Goal: Task Accomplishment & Management: Manage account settings

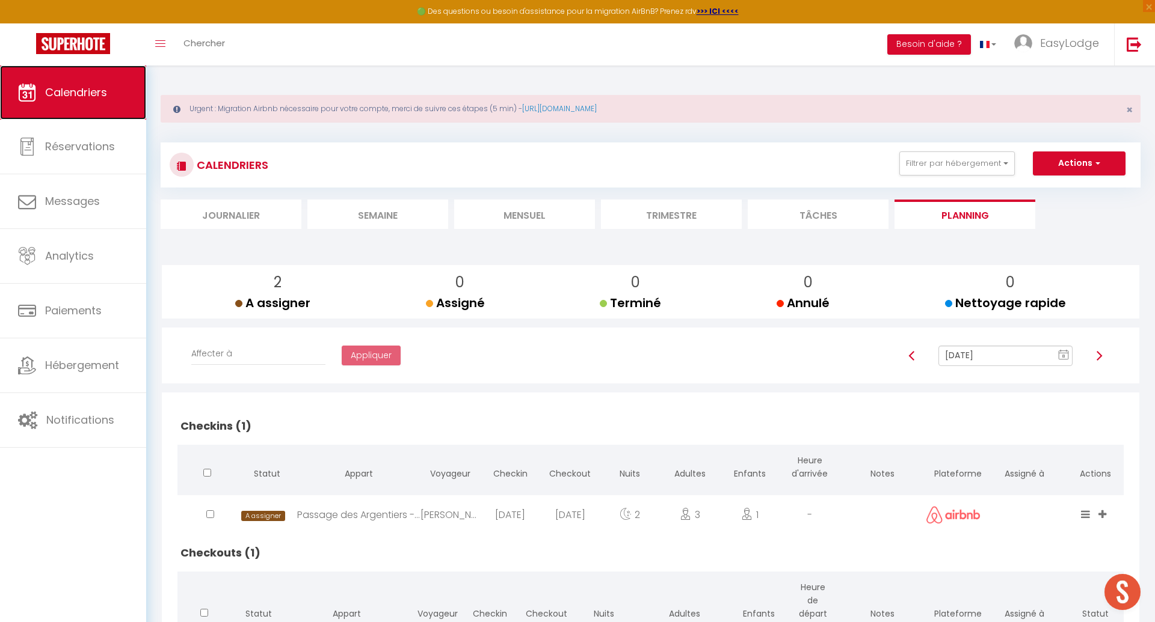
click at [80, 102] on link "Calendriers" at bounding box center [73, 93] width 146 height 54
click at [541, 216] on li "Mensuel" at bounding box center [524, 214] width 141 height 29
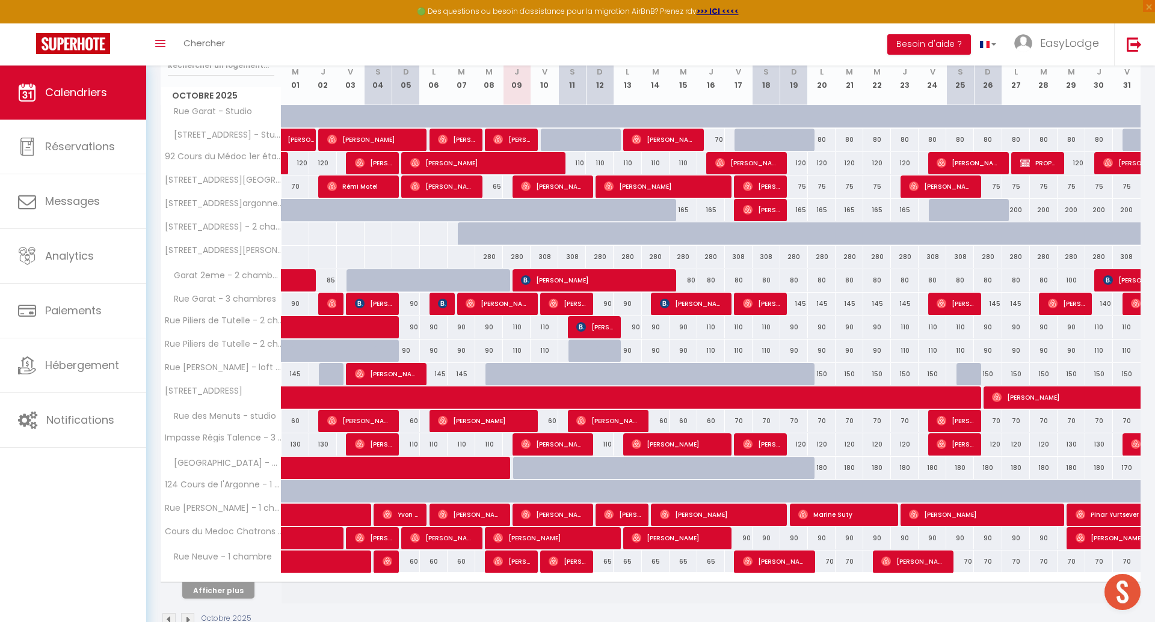
scroll to position [221, 0]
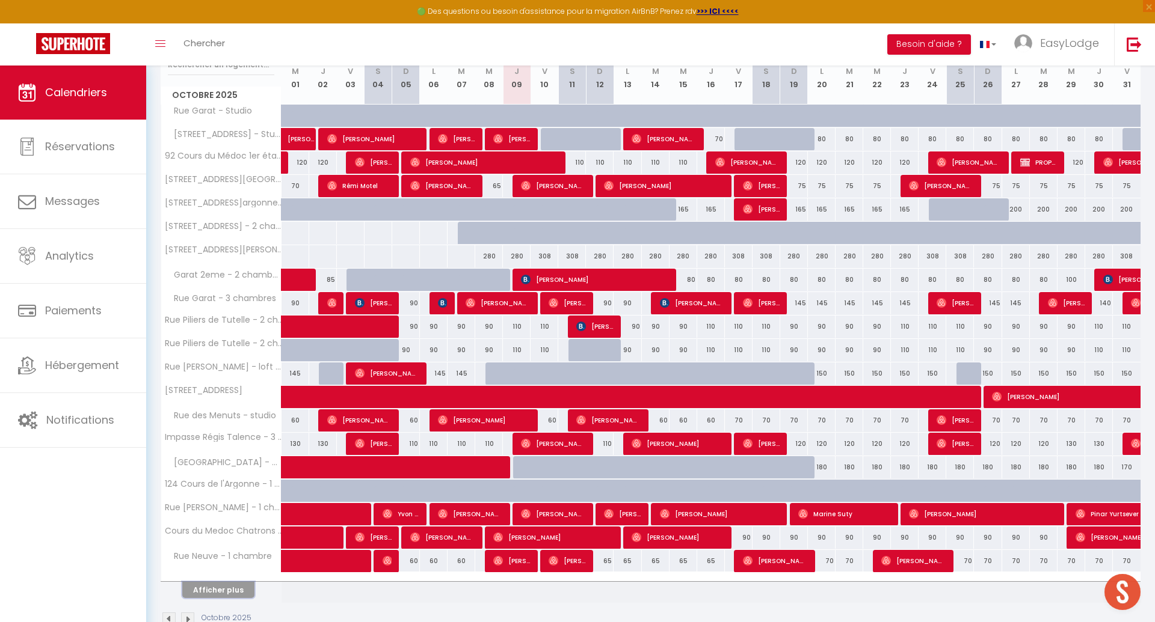
click at [230, 589] on button "Afficher plus" at bounding box center [218, 590] width 72 height 16
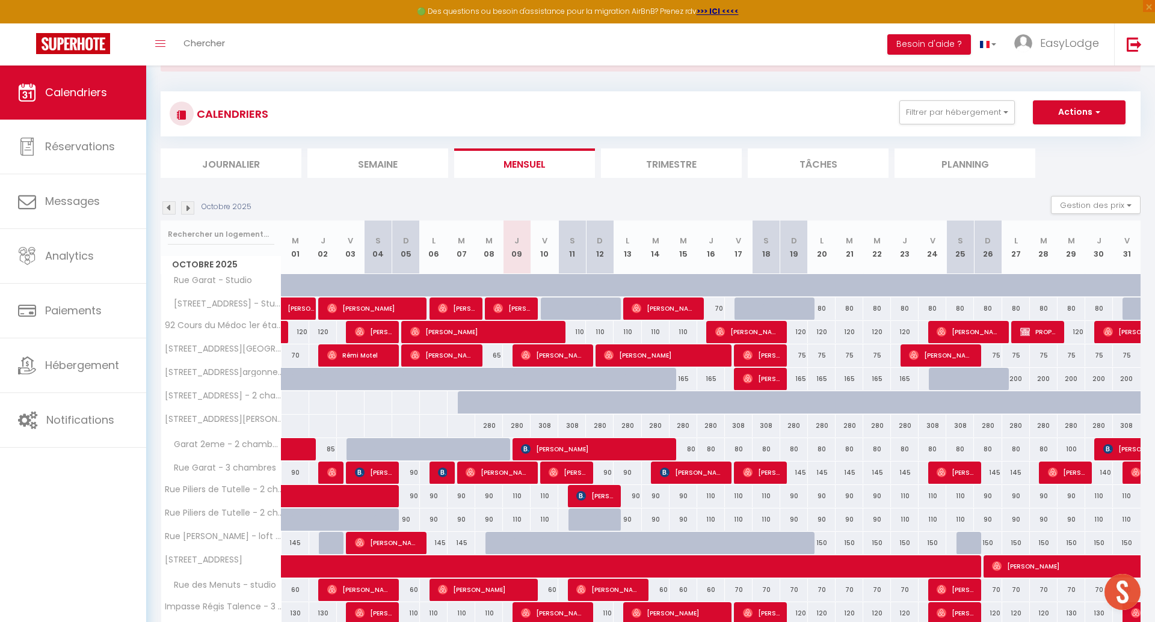
scroll to position [29, 0]
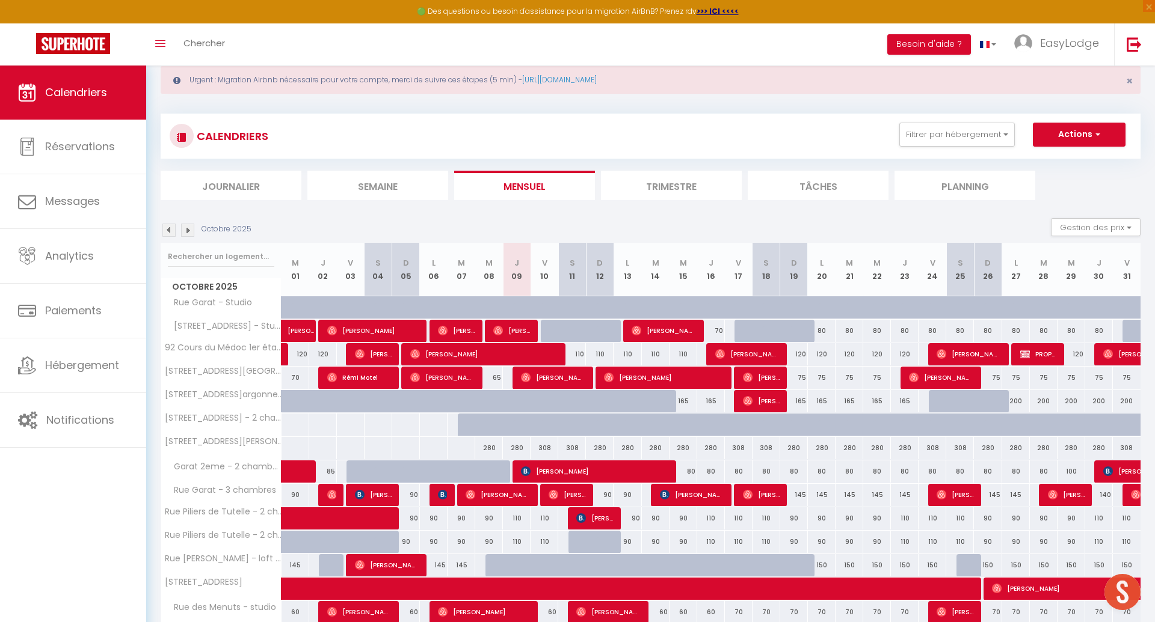
click at [188, 230] on img at bounding box center [187, 230] width 13 height 13
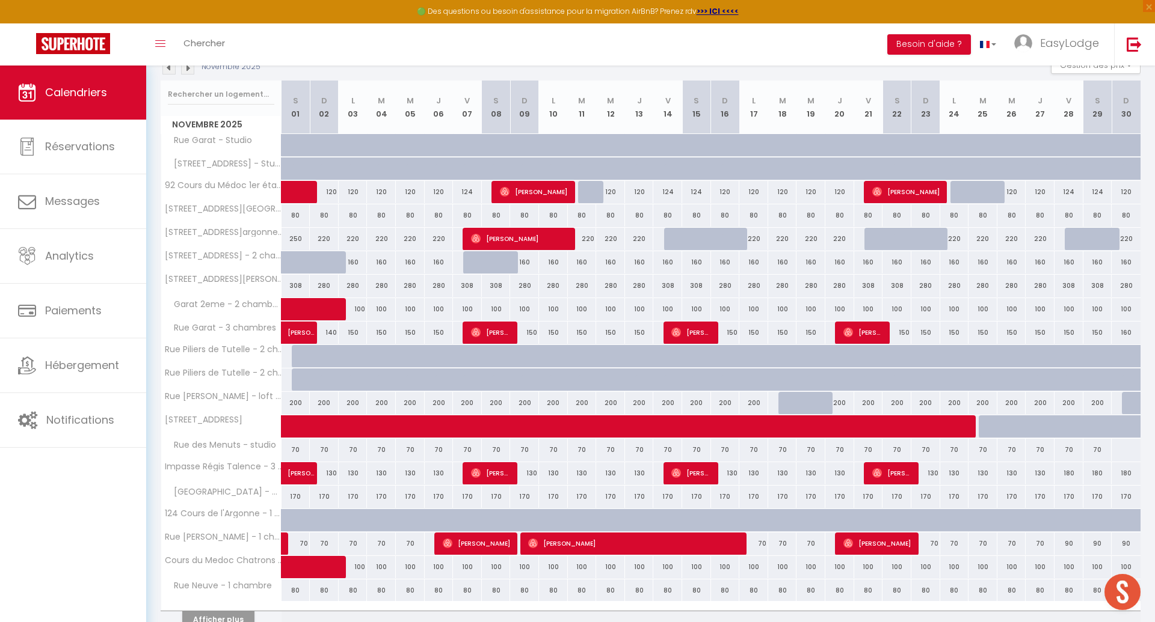
scroll to position [244, 0]
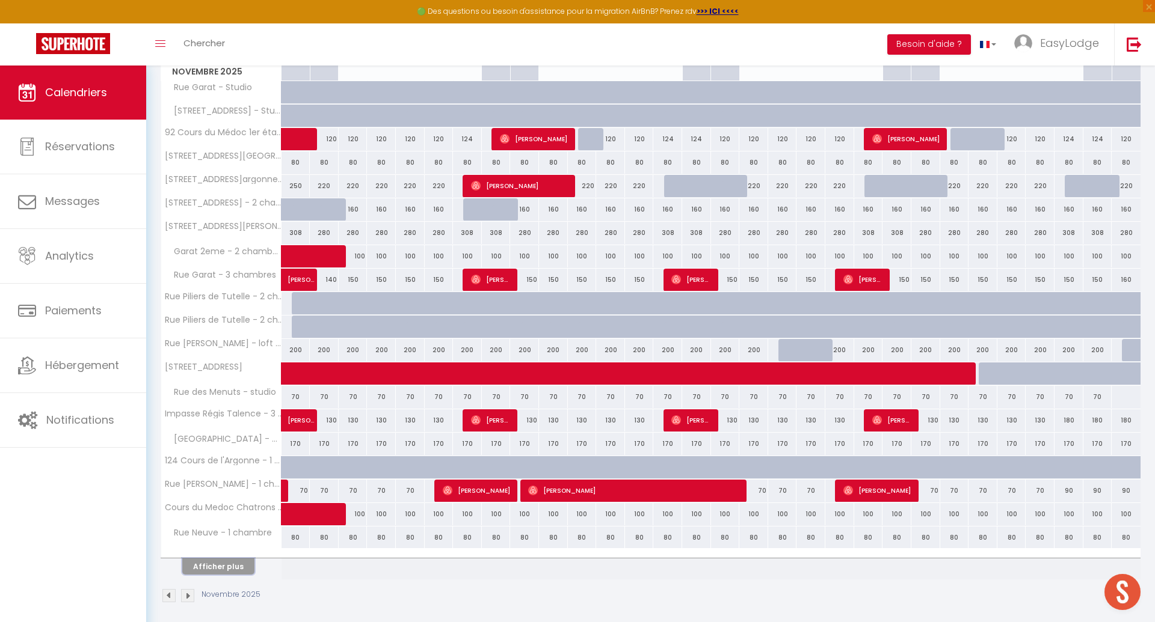
click at [244, 562] on button "Afficher plus" at bounding box center [218, 567] width 72 height 16
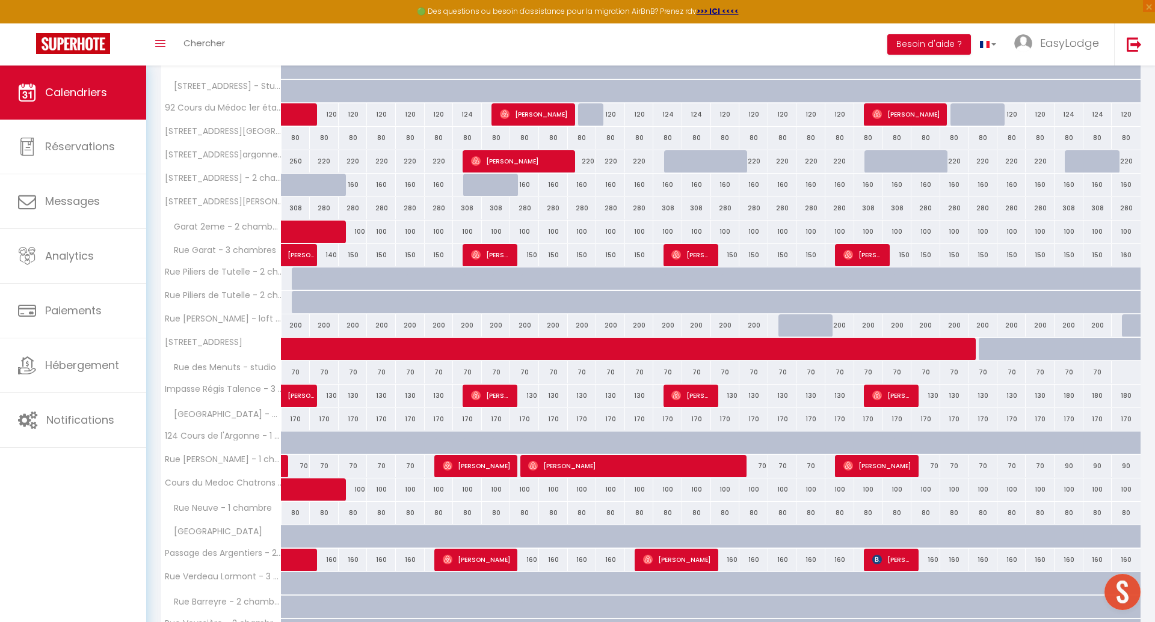
scroll to position [0, 0]
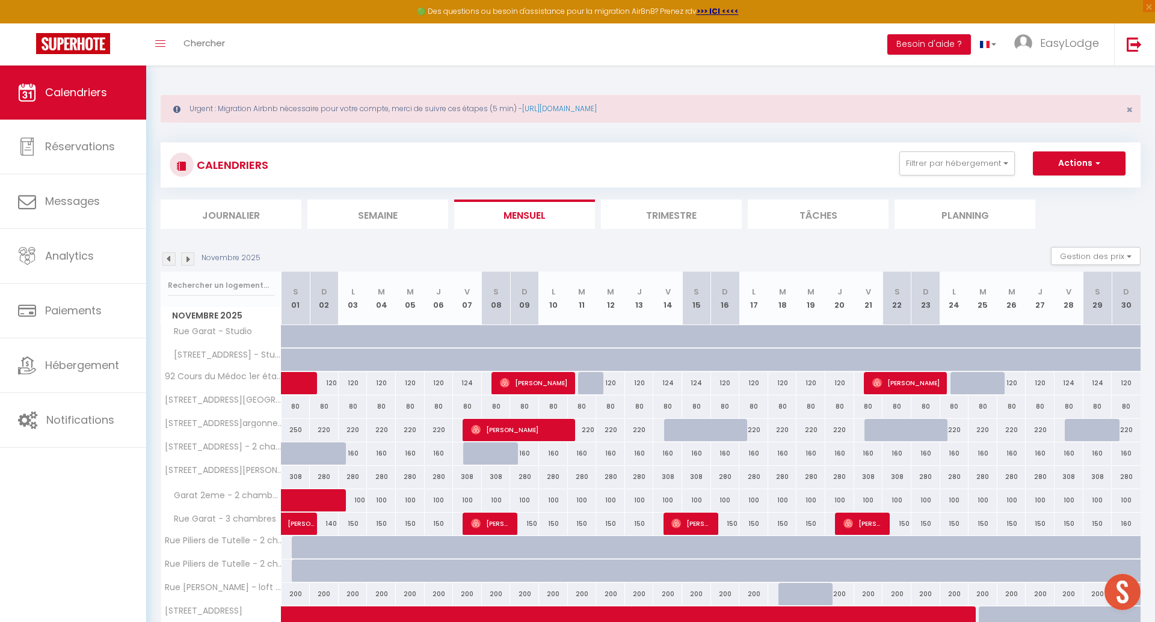
click at [190, 260] on img at bounding box center [187, 259] width 13 height 13
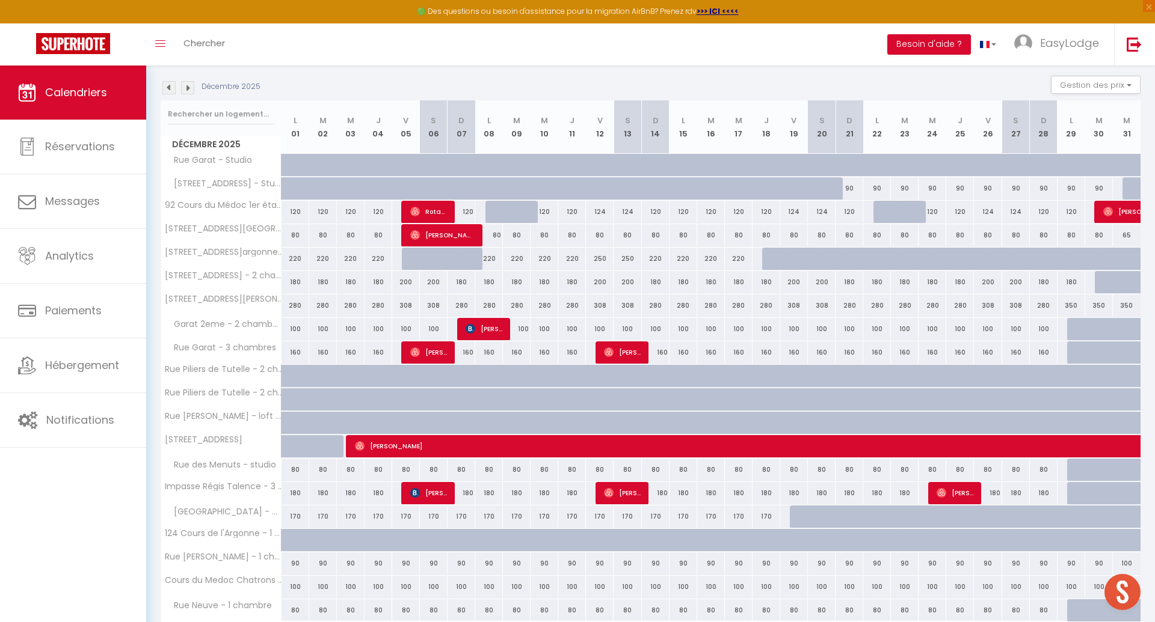
scroll to position [246, 0]
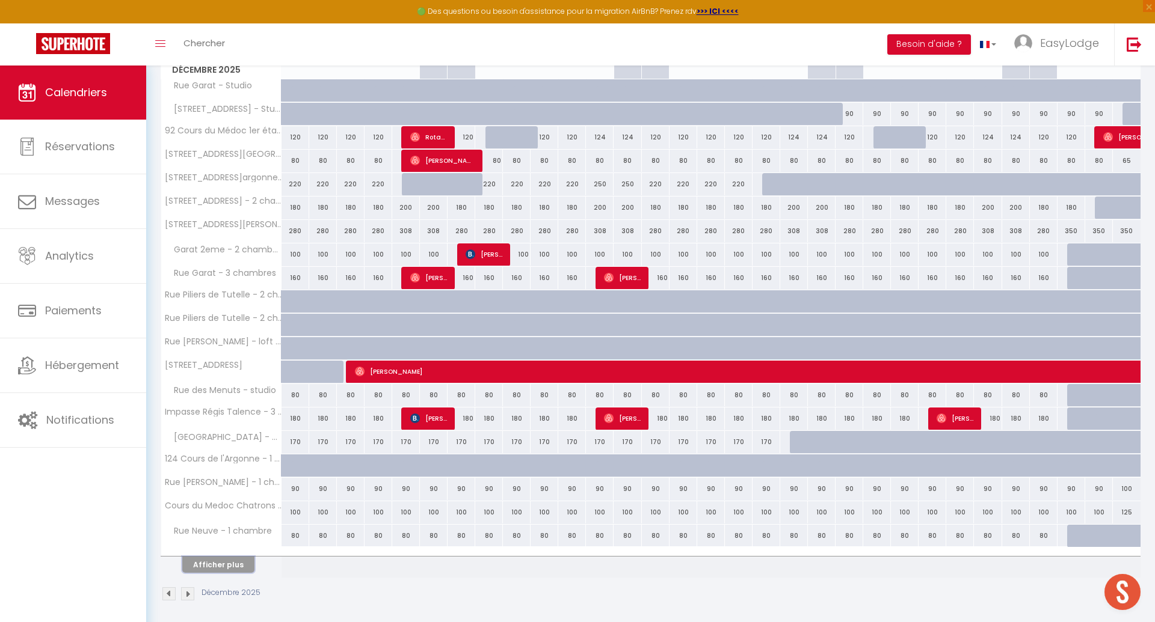
click at [223, 559] on button "Afficher plus" at bounding box center [218, 565] width 72 height 16
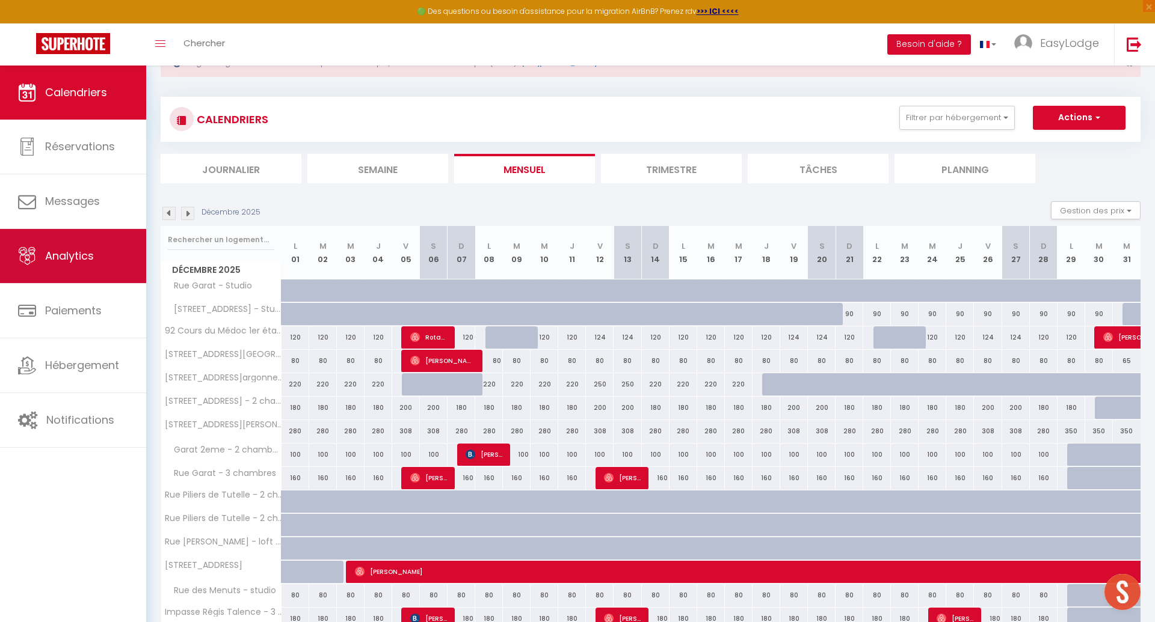
scroll to position [43, 0]
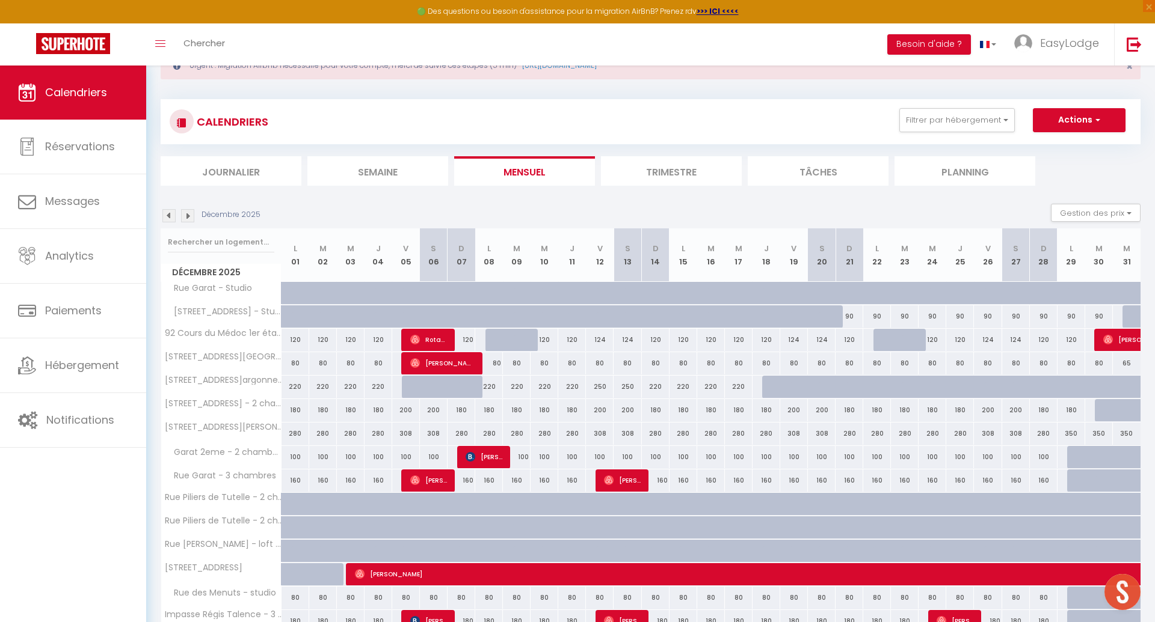
click at [167, 213] on img at bounding box center [168, 215] width 13 height 13
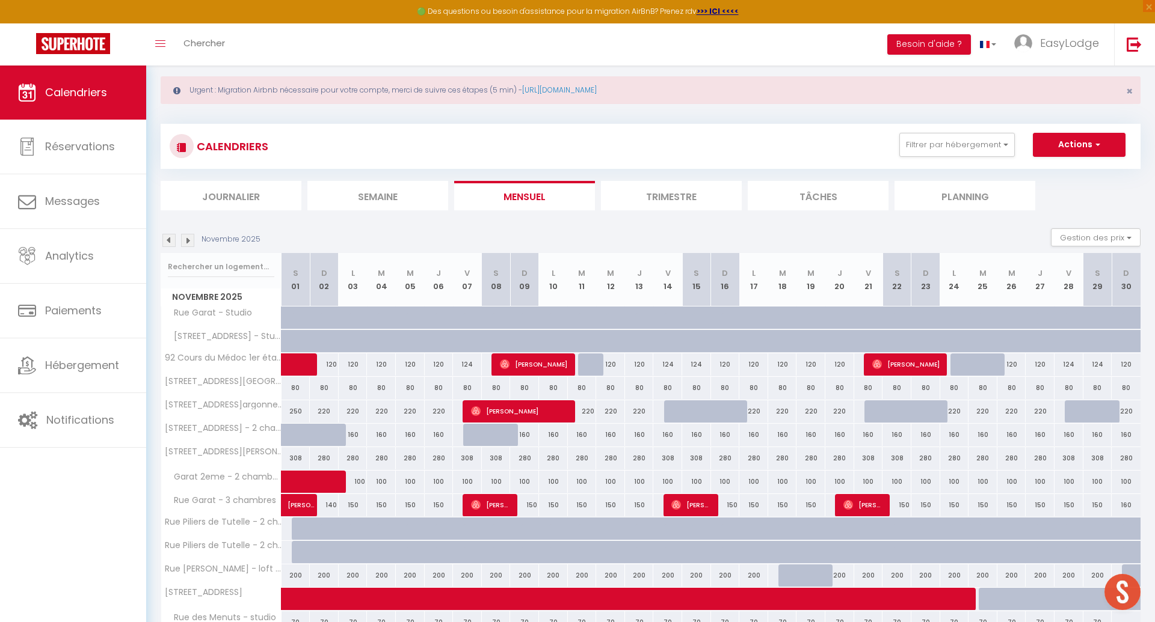
scroll to position [0, 0]
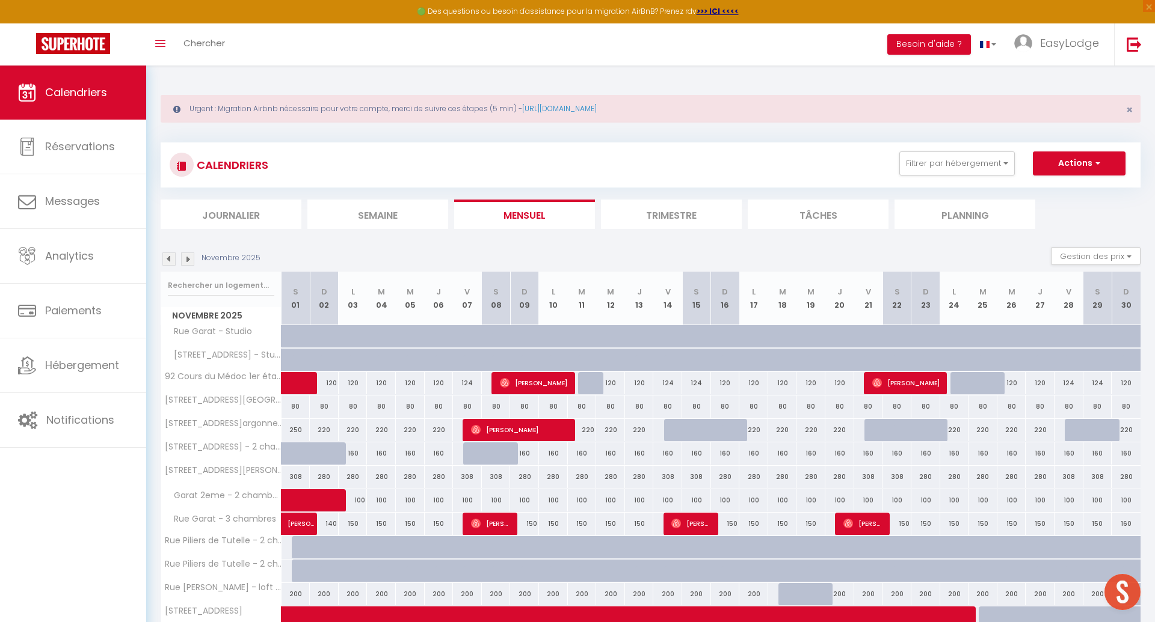
click at [167, 258] on img at bounding box center [168, 259] width 13 height 13
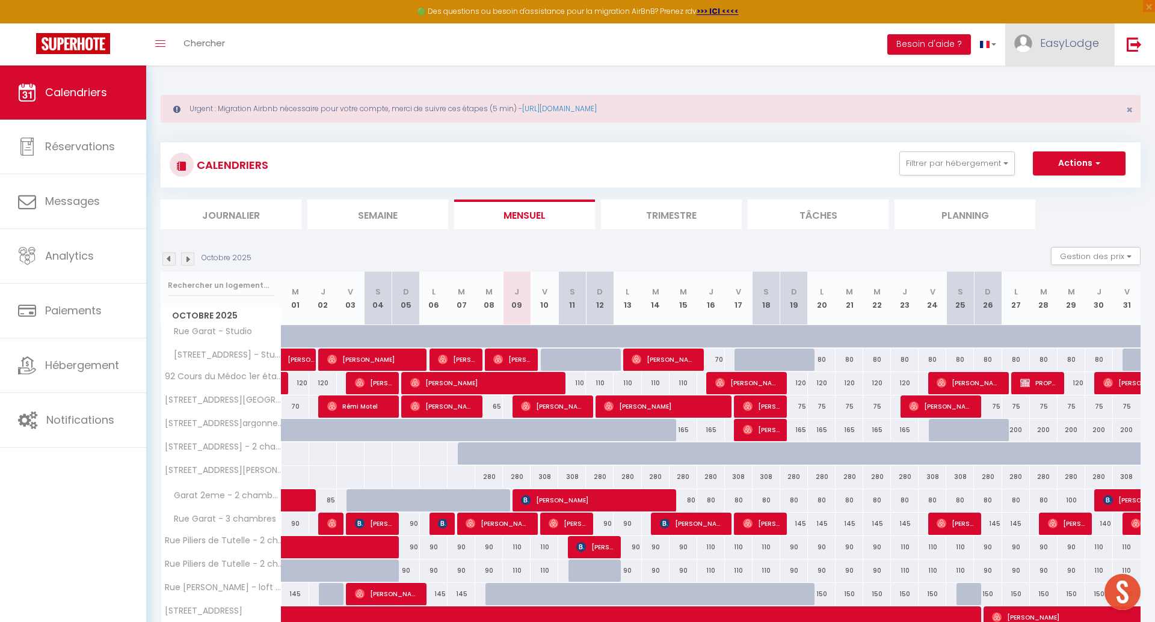
click at [1060, 33] on link "EasyLodge" at bounding box center [1059, 44] width 109 height 42
click at [1060, 81] on link "Paramètres" at bounding box center [1065, 83] width 89 height 20
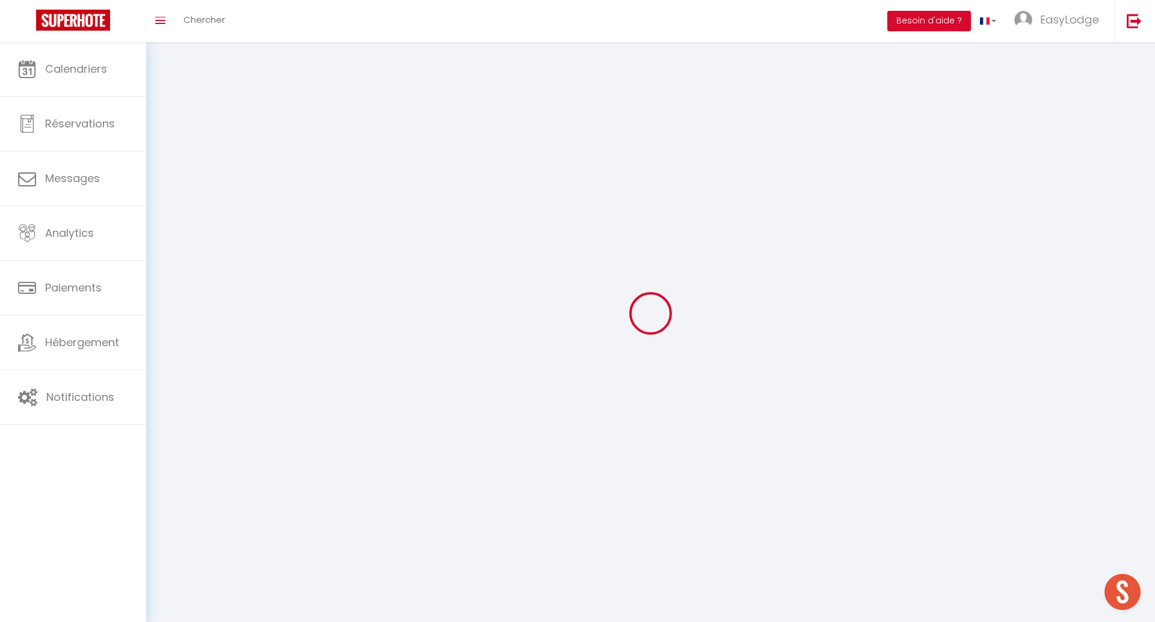
type input "EasyLodge"
type input "Conciergerie"
type input "0614370955"
type input "[STREET_ADDRESS][PERSON_NAME]"
type input "33000"
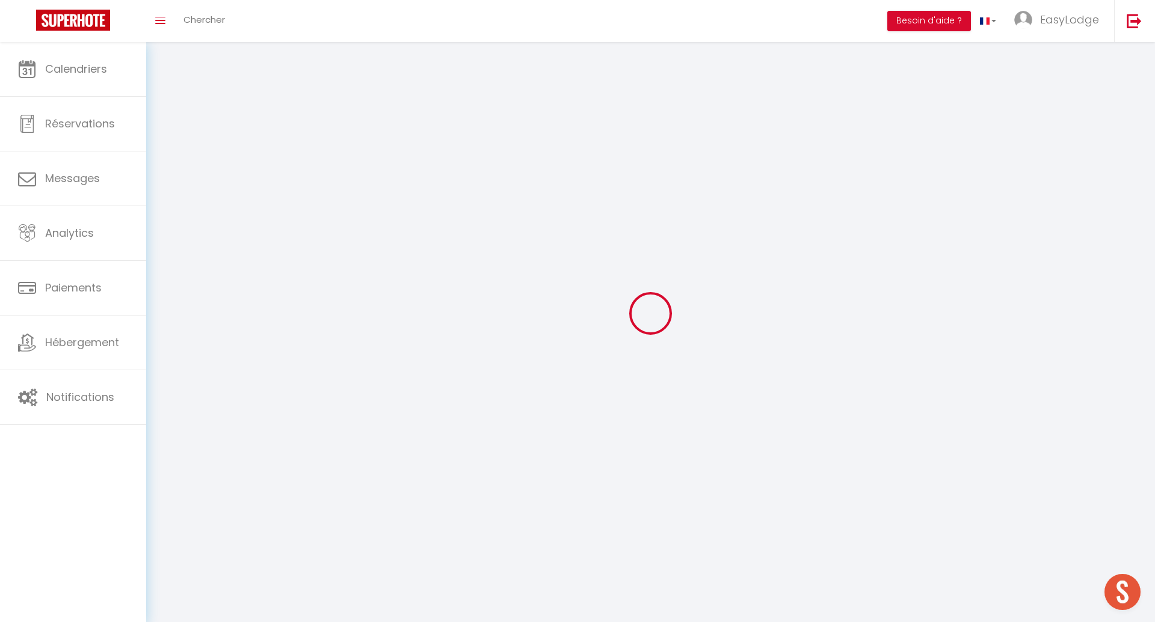
type input "[GEOGRAPHIC_DATA]"
select select "28"
type input "M6crnxrkaZ5dMDZLIprHGIGke"
type input "mmeYXgyqiavEkiq9mbek4eVVt"
type input "M6crnxrkaZ5dMDZLIprHGIGke"
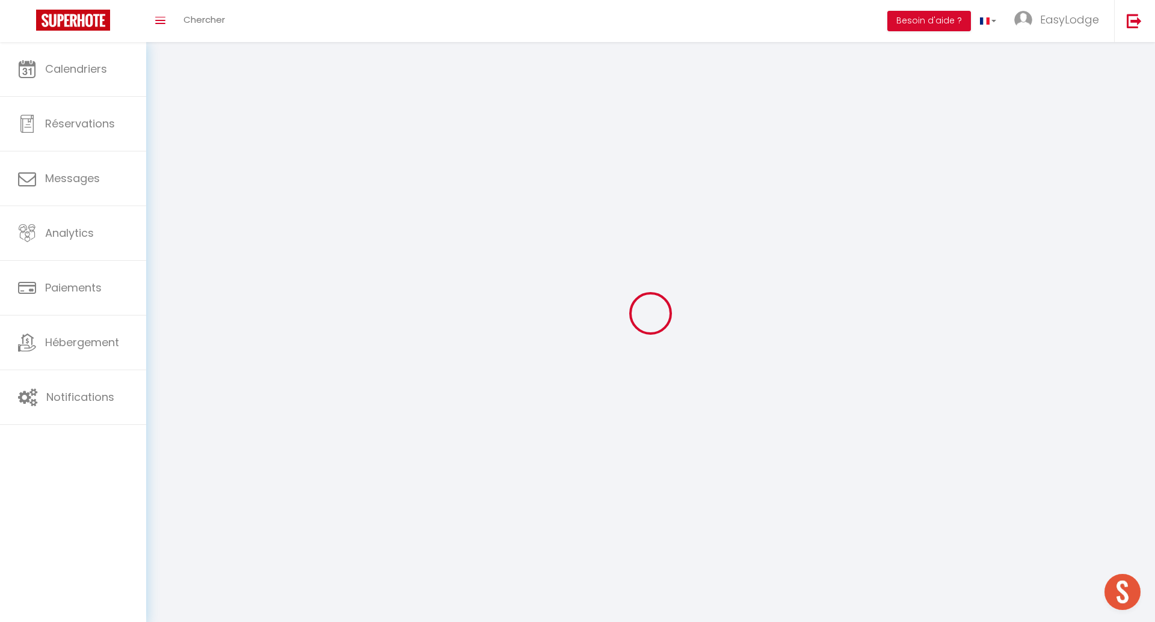
type input "mmeYXgyqiavEkiq9mbek4eVVt"
type input "[URL][DOMAIN_NAME]"
select select "fr"
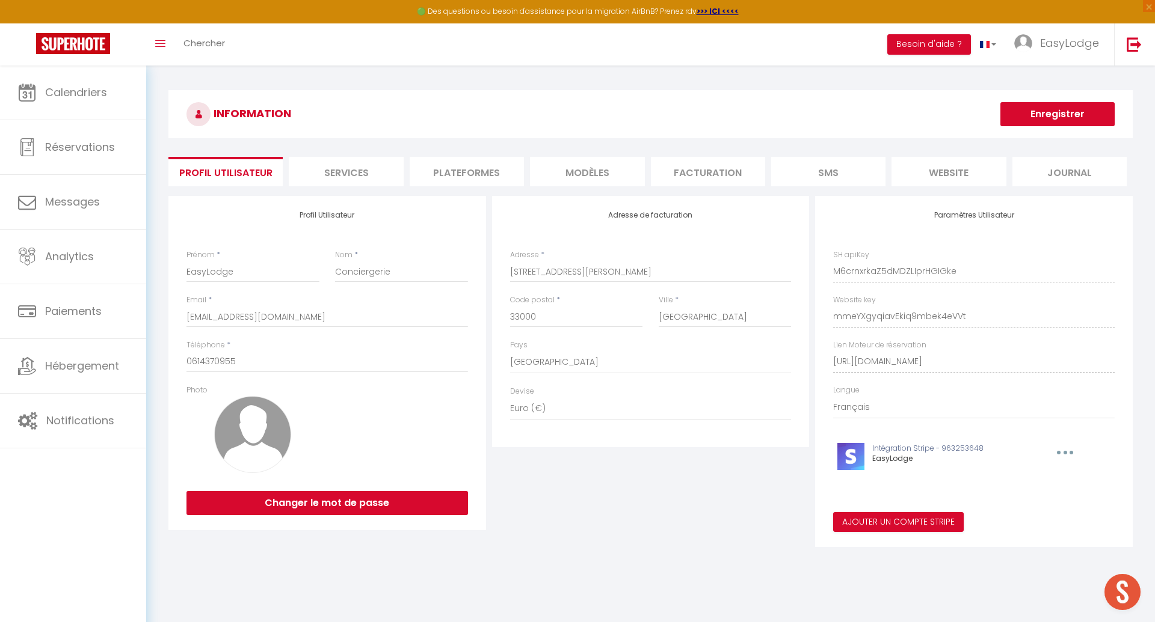
click at [471, 176] on li "Plateformes" at bounding box center [467, 171] width 114 height 29
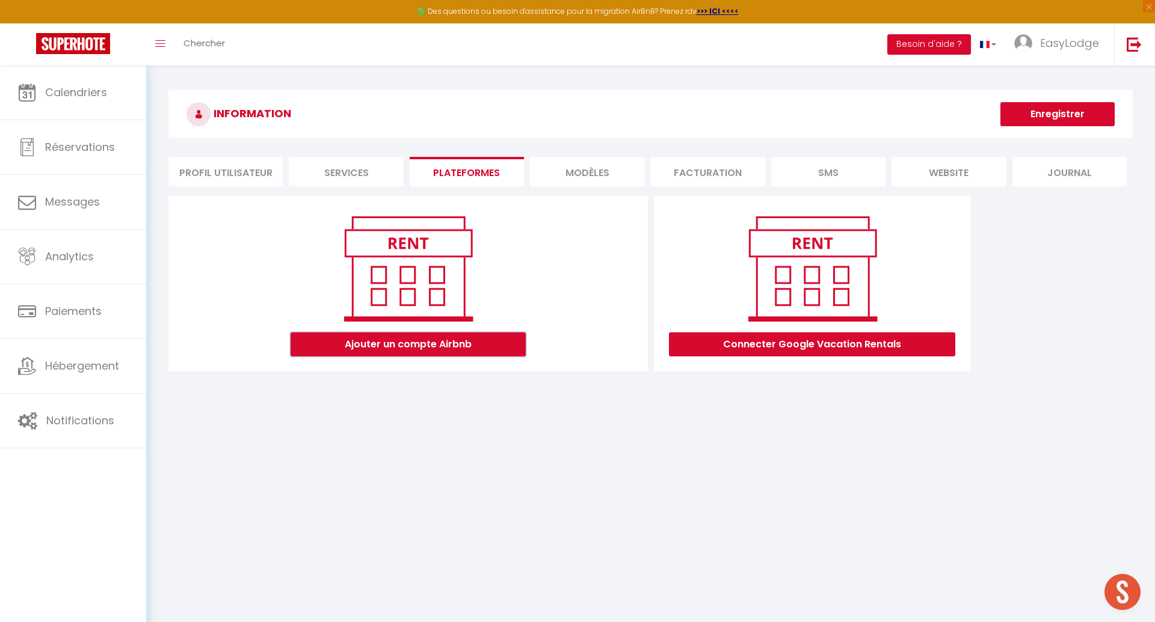
click at [465, 348] on button "Ajouter un compte Airbnb" at bounding box center [407, 345] width 235 height 24
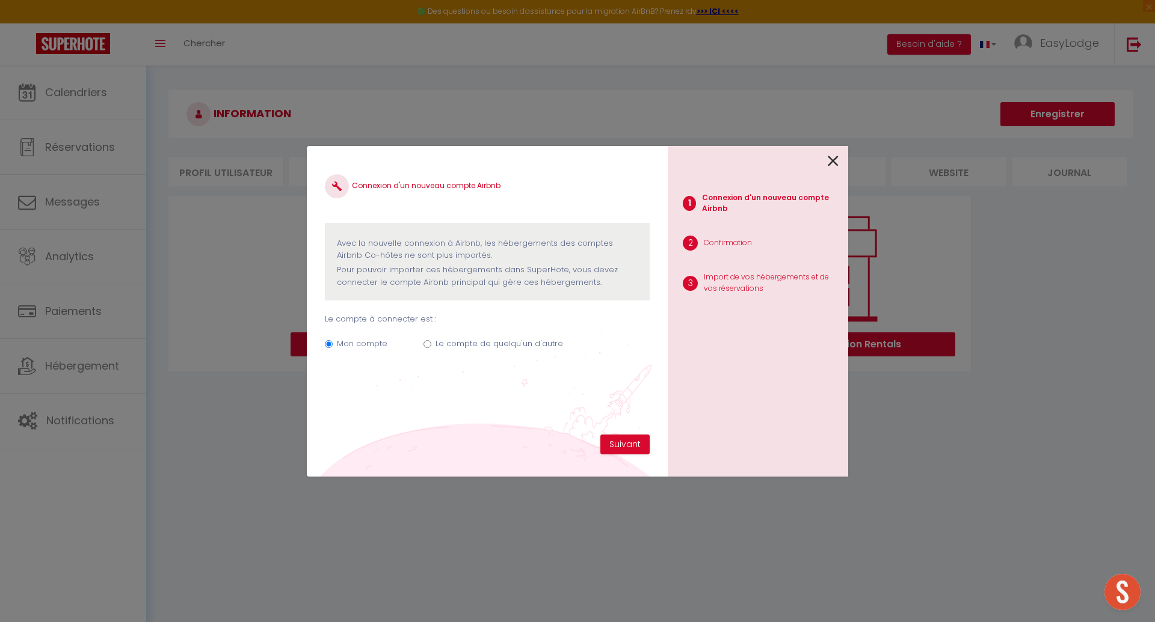
click at [830, 164] on icon at bounding box center [832, 161] width 11 height 18
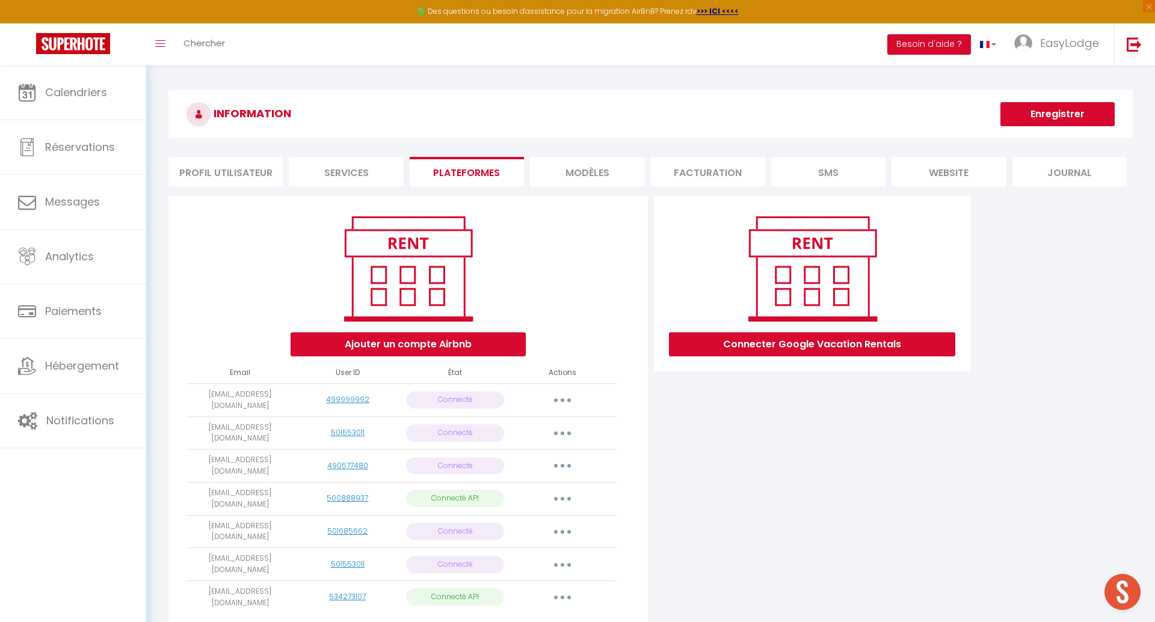
click at [563, 497] on icon "button" at bounding box center [562, 499] width 4 height 4
click at [540, 517] on link "Importer les appartements" at bounding box center [509, 527] width 133 height 20
click at [651, 524] on div "Connecter Google Vacation Rentals" at bounding box center [813, 420] width 324 height 449
click at [414, 340] on button "Ajouter un compte Airbnb" at bounding box center [407, 345] width 235 height 24
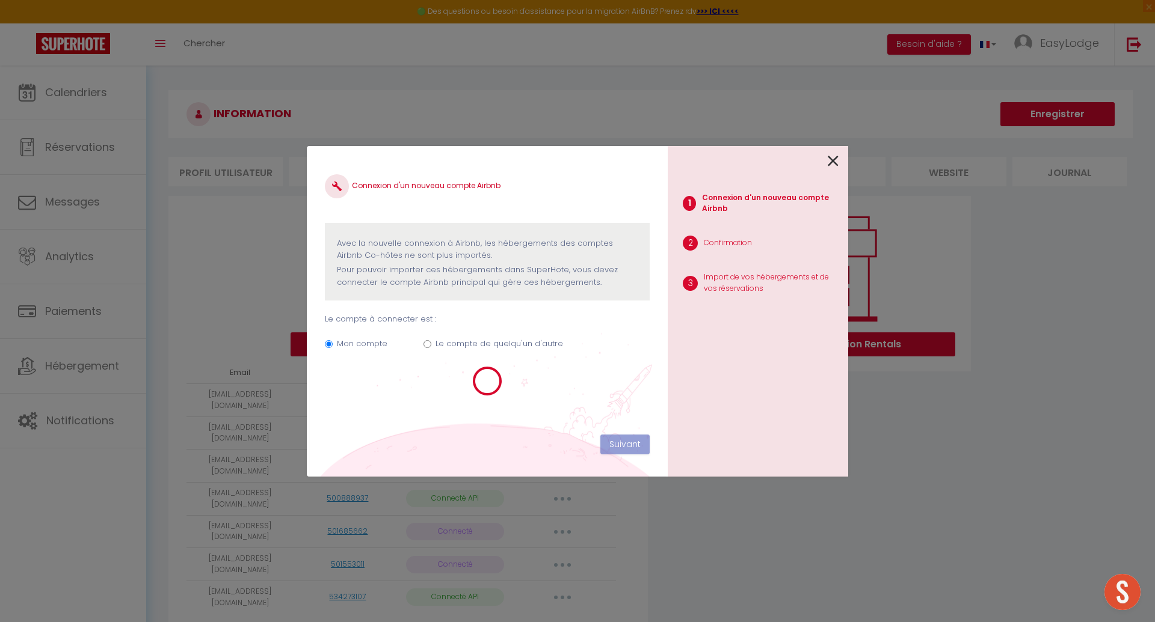
click at [425, 340] on input "Le compte de quelqu'un d'autre" at bounding box center [427, 344] width 8 height 8
select select
select select "17626"
select select "37052"
select select "25689"
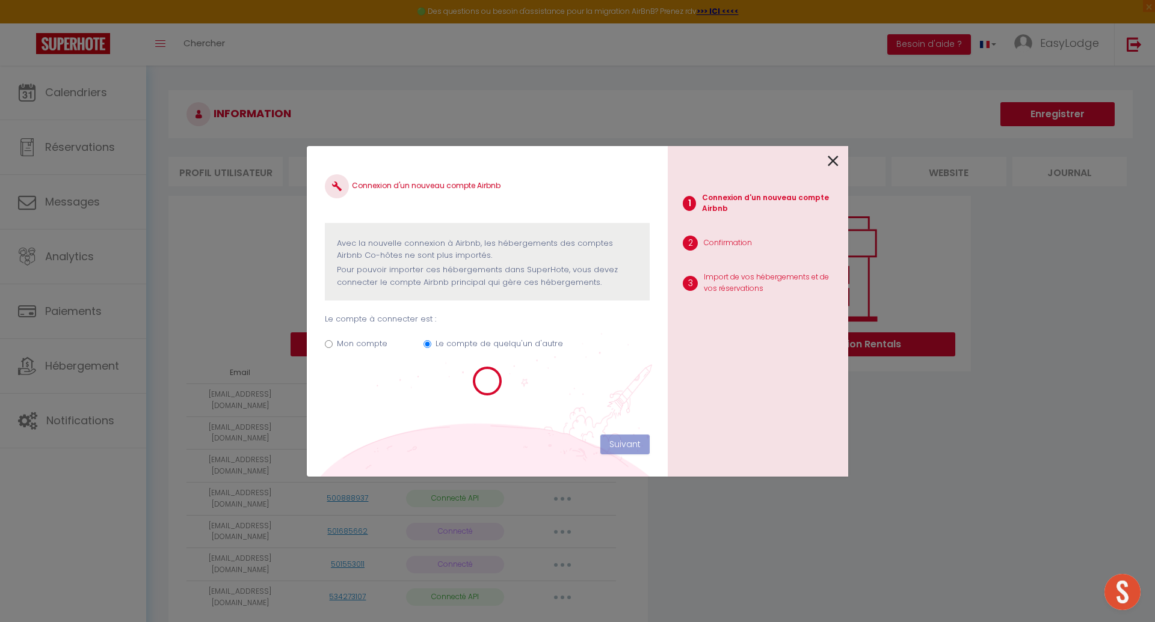
select select "34222"
select select
select select "75591"
select select "58351"
select select "65330"
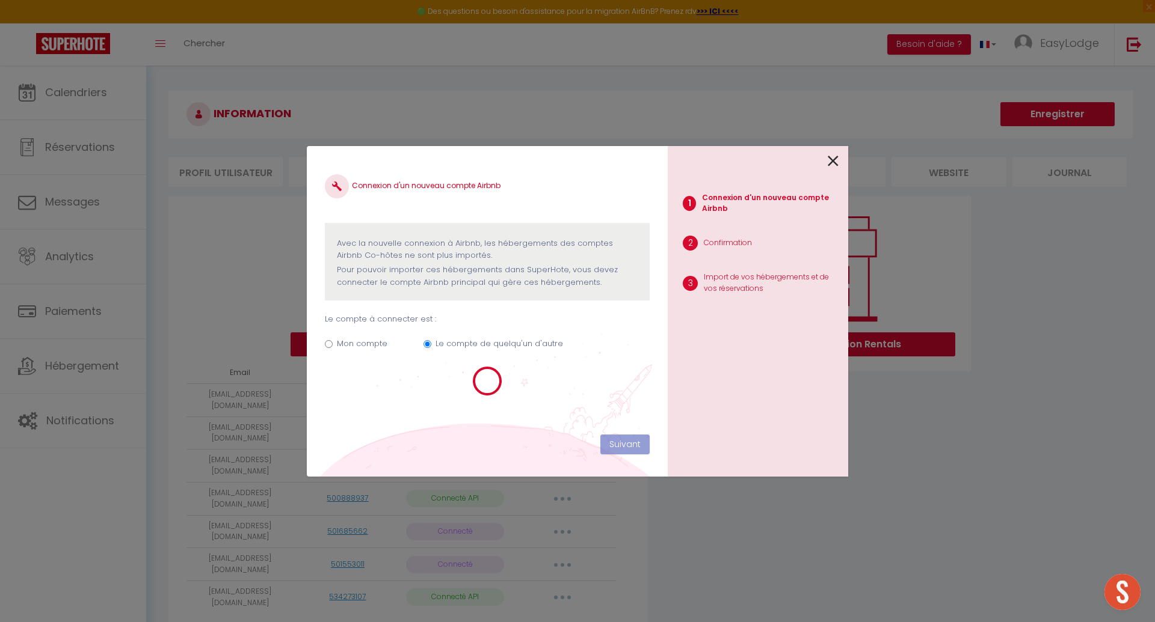
select select "60558"
select select
select select "62421"
select select "65202"
select select "66200"
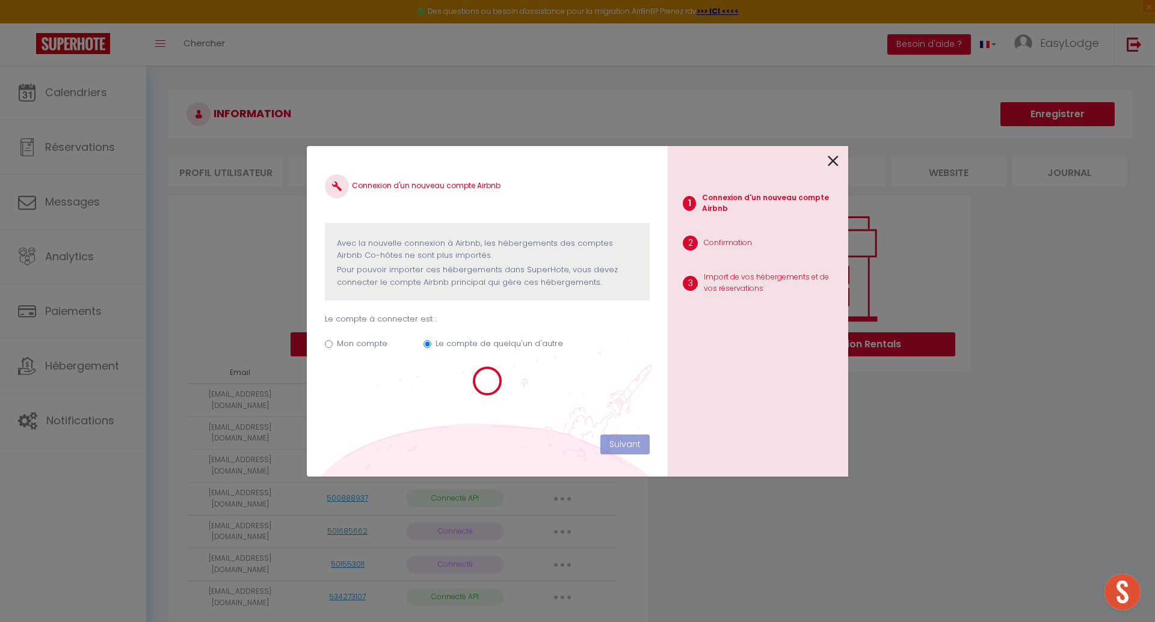
select select "67271"
select select "66820"
select select "68263"
select select "70155"
select select
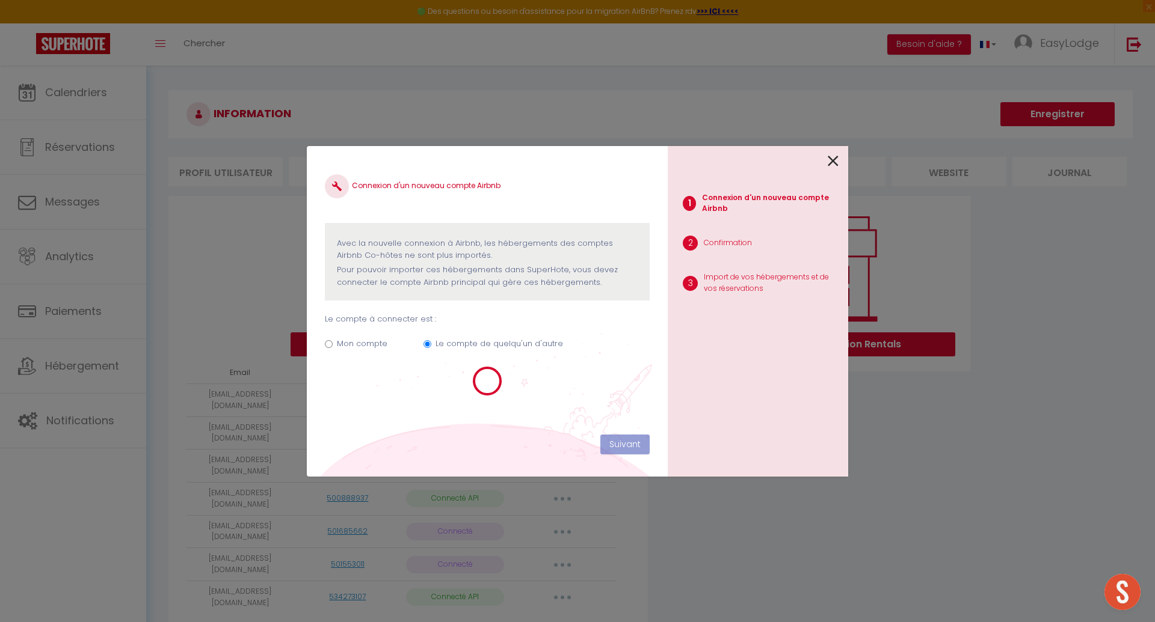
select select "73039"
select select "73571"
select select
select select "77692"
select select "78341"
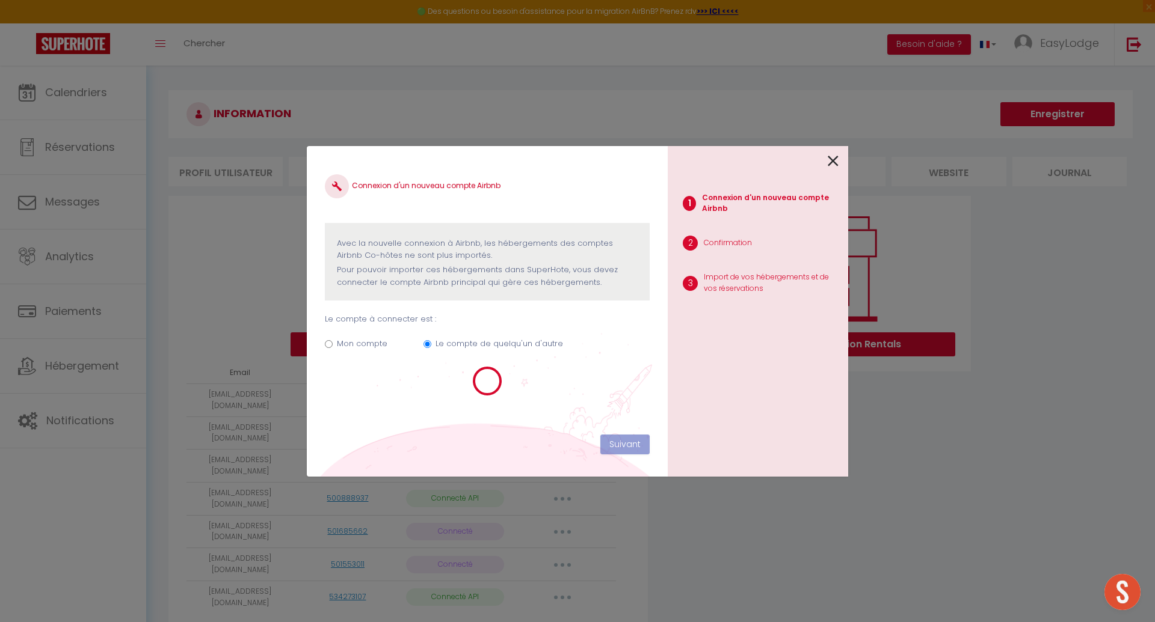
select select "78475"
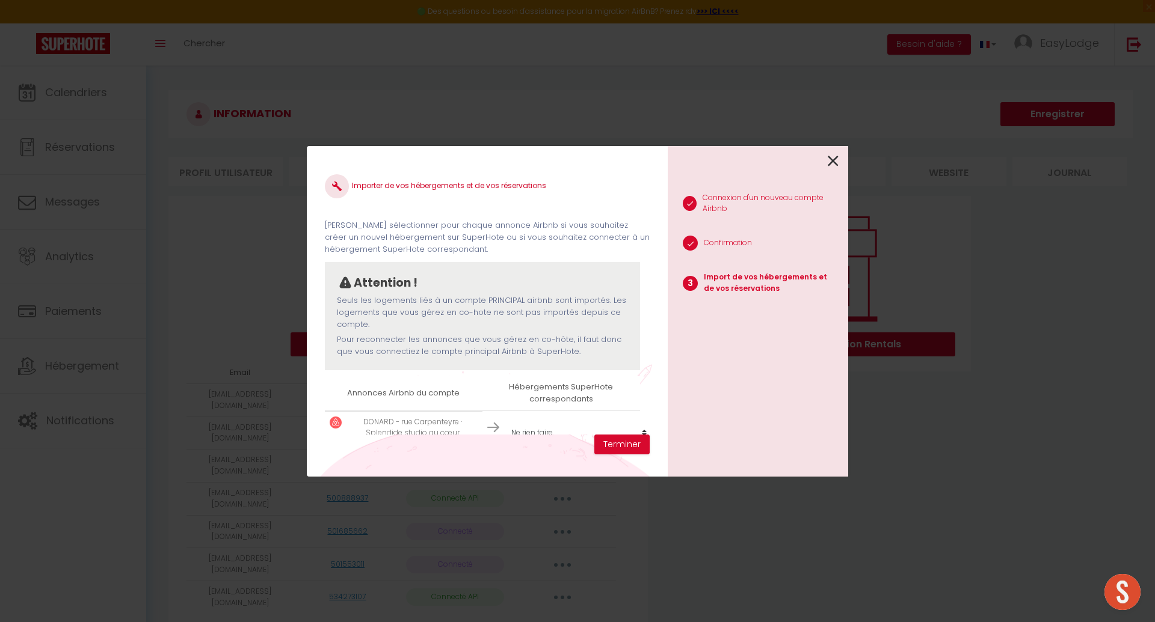
click at [838, 159] on div "1 Connexion d'un nouveau compte Airbnb 2 Confirmation 3 Import de vos hébergeme…" at bounding box center [758, 311] width 180 height 331
click at [833, 159] on icon at bounding box center [832, 161] width 11 height 18
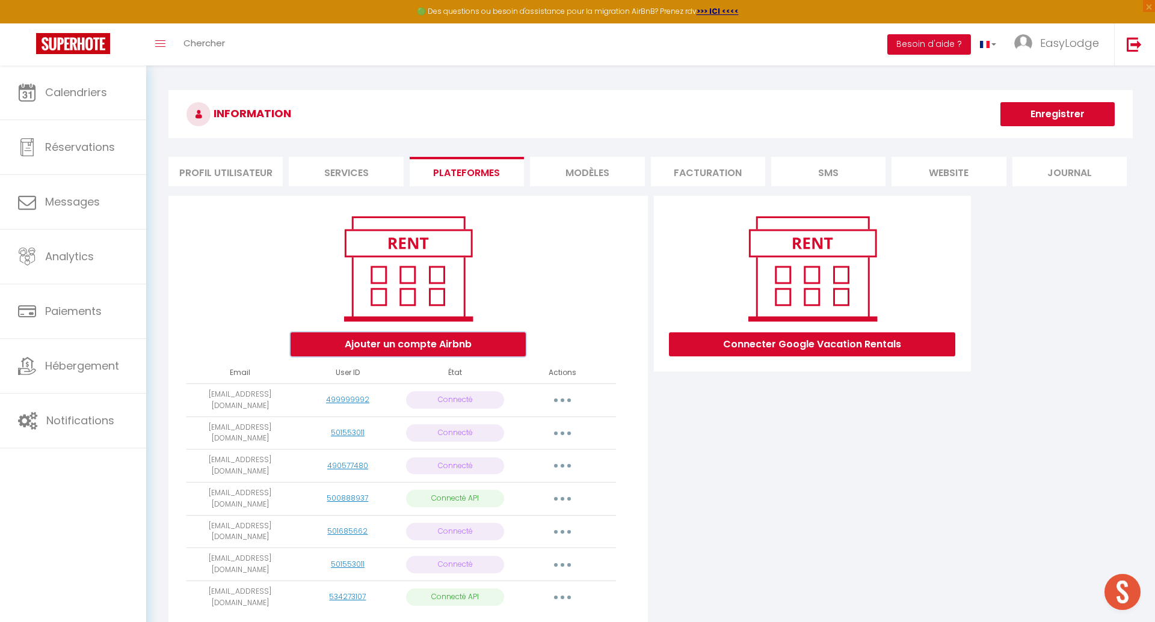
click at [489, 352] on button "Ajouter un compte Airbnb" at bounding box center [407, 345] width 235 height 24
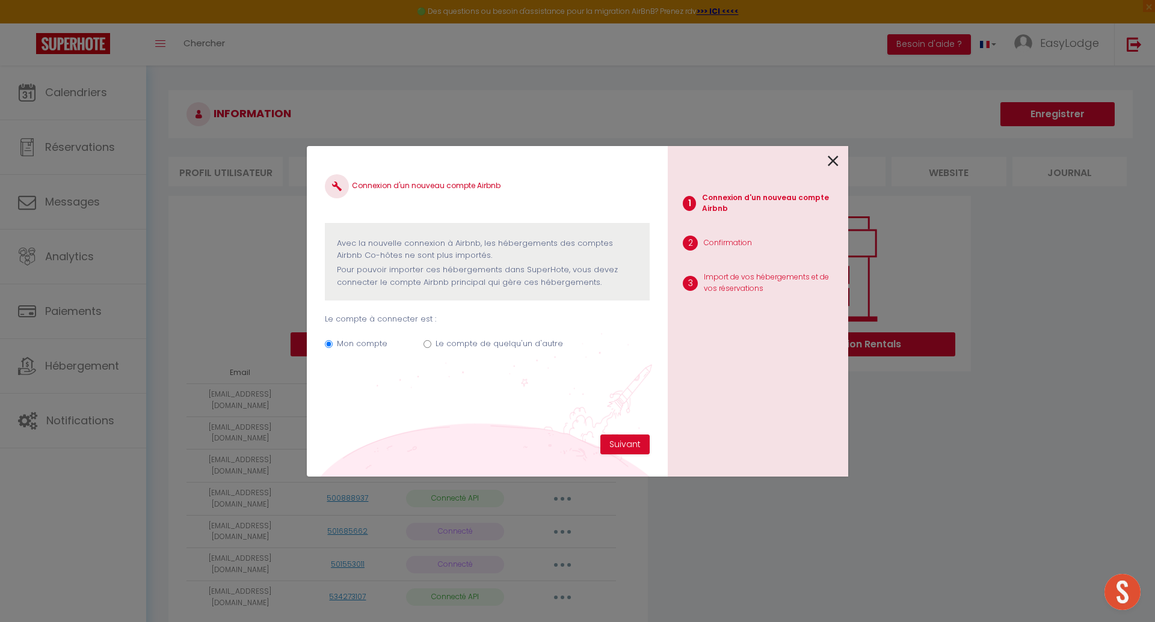
click at [427, 345] on input "Le compte de quelqu'un d'autre" at bounding box center [427, 344] width 8 height 8
radio input "true"
radio input "false"
click at [633, 444] on button "Suivant" at bounding box center [624, 445] width 49 height 20
click at [830, 161] on icon at bounding box center [832, 161] width 11 height 18
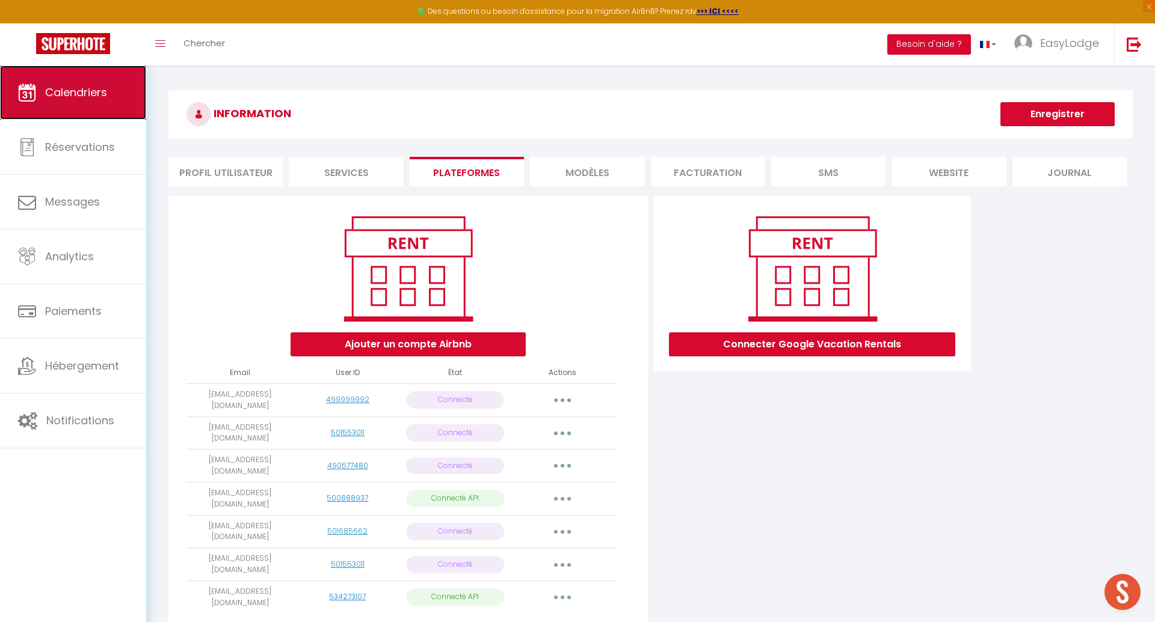
click at [111, 87] on link "Calendriers" at bounding box center [73, 93] width 146 height 54
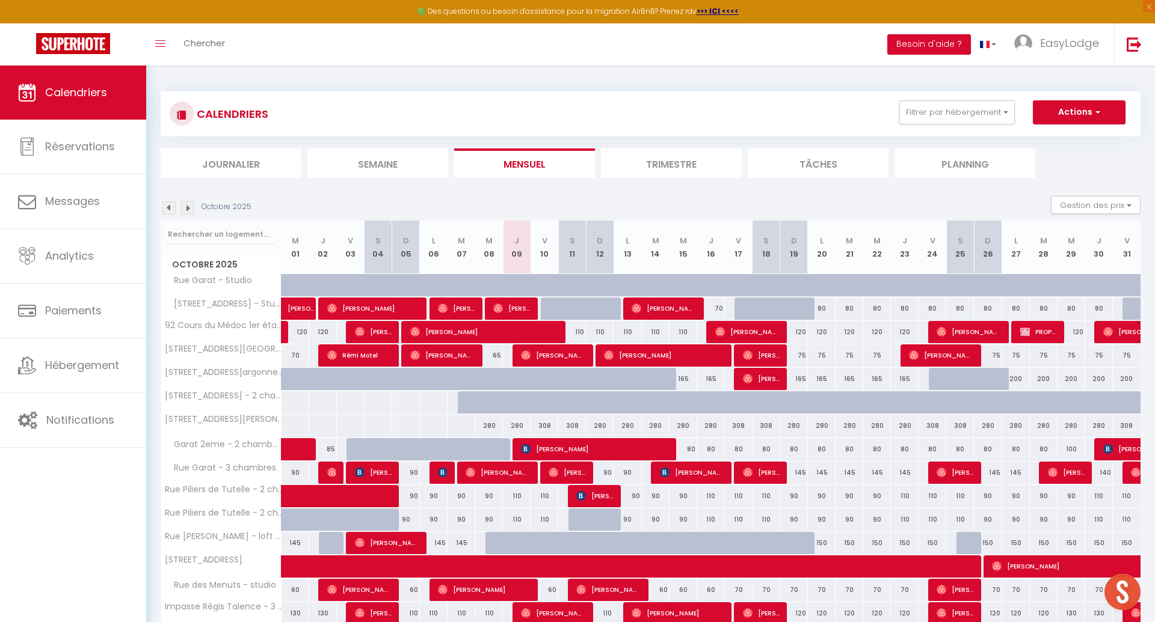
click at [170, 206] on img at bounding box center [168, 207] width 13 height 13
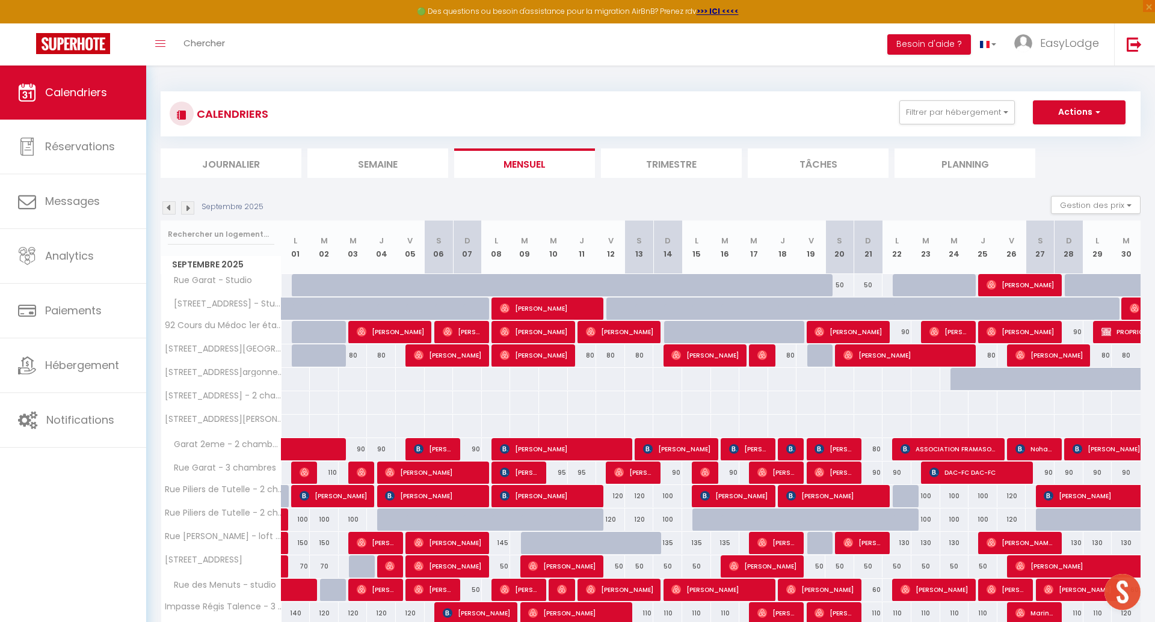
click at [170, 206] on img at bounding box center [168, 207] width 13 height 13
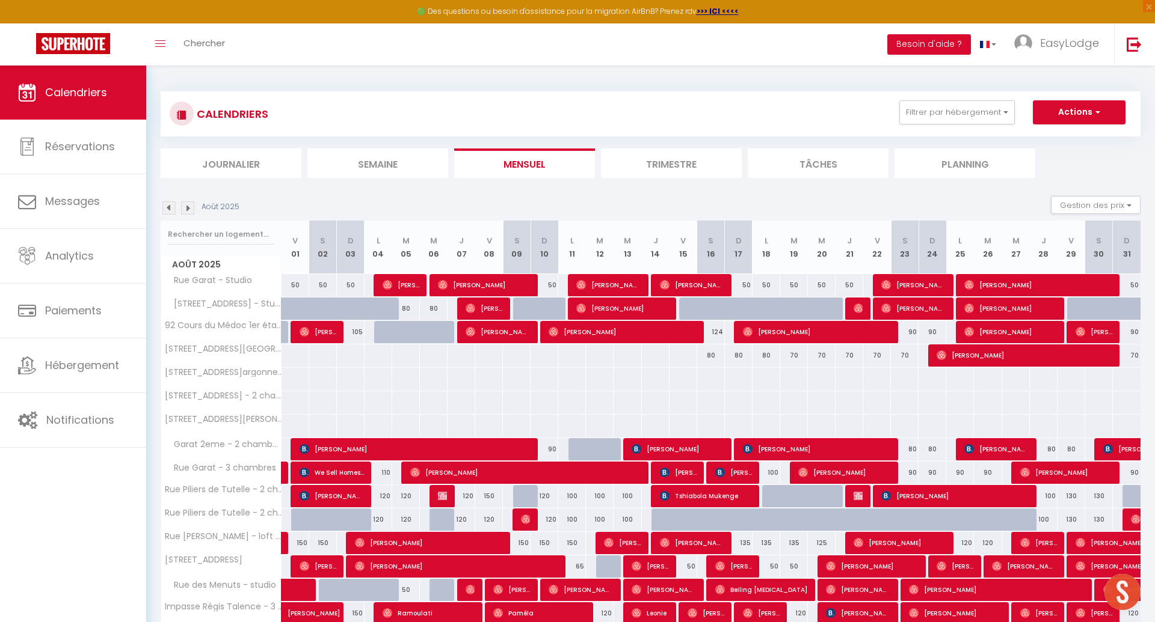
click at [170, 206] on img at bounding box center [168, 207] width 13 height 13
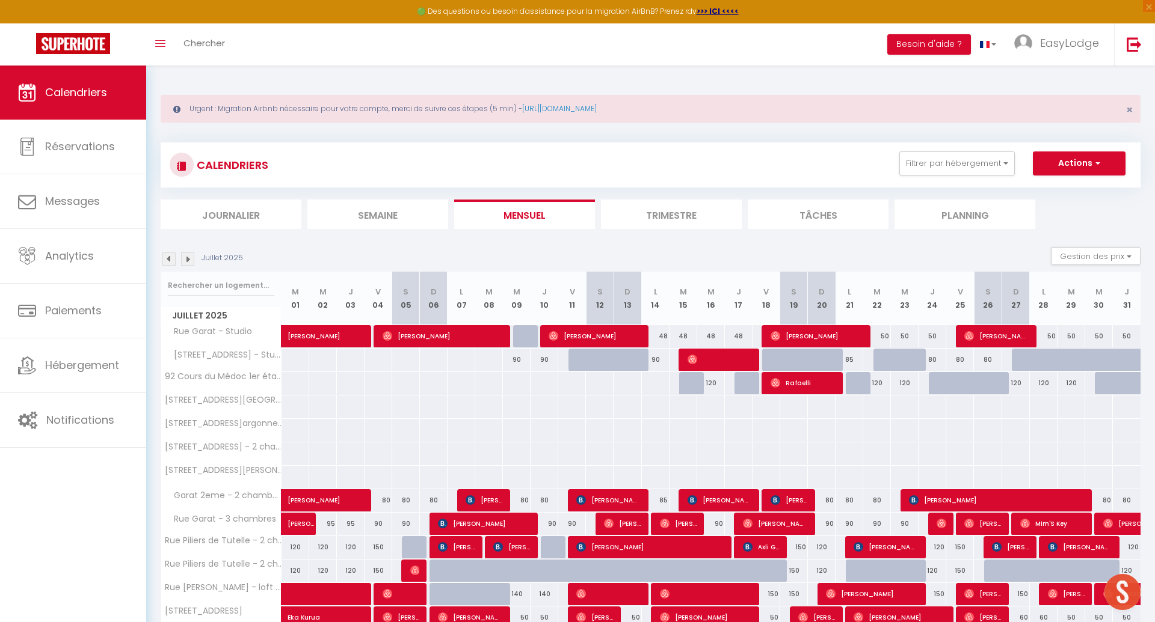
click at [170, 206] on li "Journalier" at bounding box center [231, 214] width 141 height 29
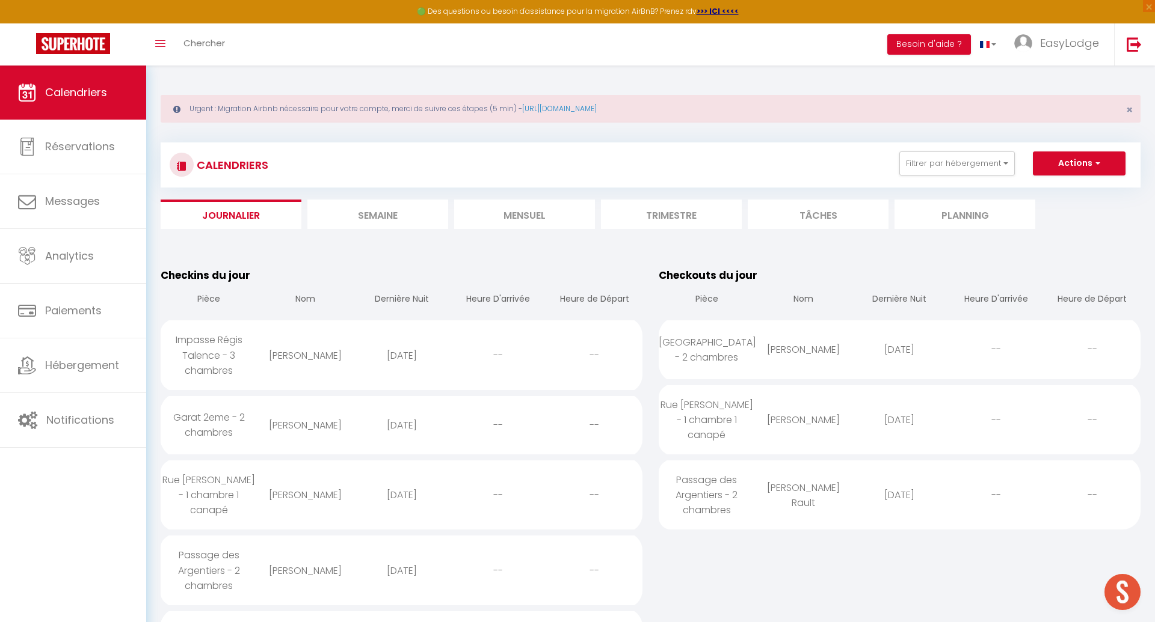
click at [543, 198] on div "CALENDRIERS Filtrer par hébergement Garat Rue Garat - 3 chambres Autres Rue Gar…" at bounding box center [651, 186] width 980 height 87
click at [517, 216] on li "Mensuel" at bounding box center [524, 214] width 141 height 29
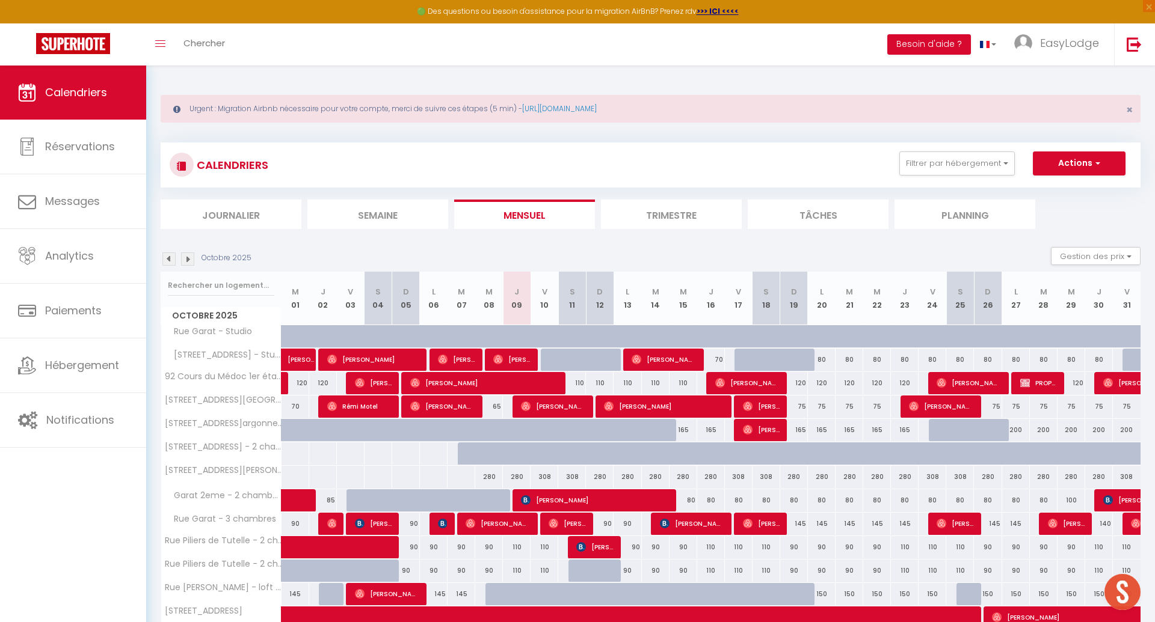
click at [170, 261] on img at bounding box center [168, 259] width 13 height 13
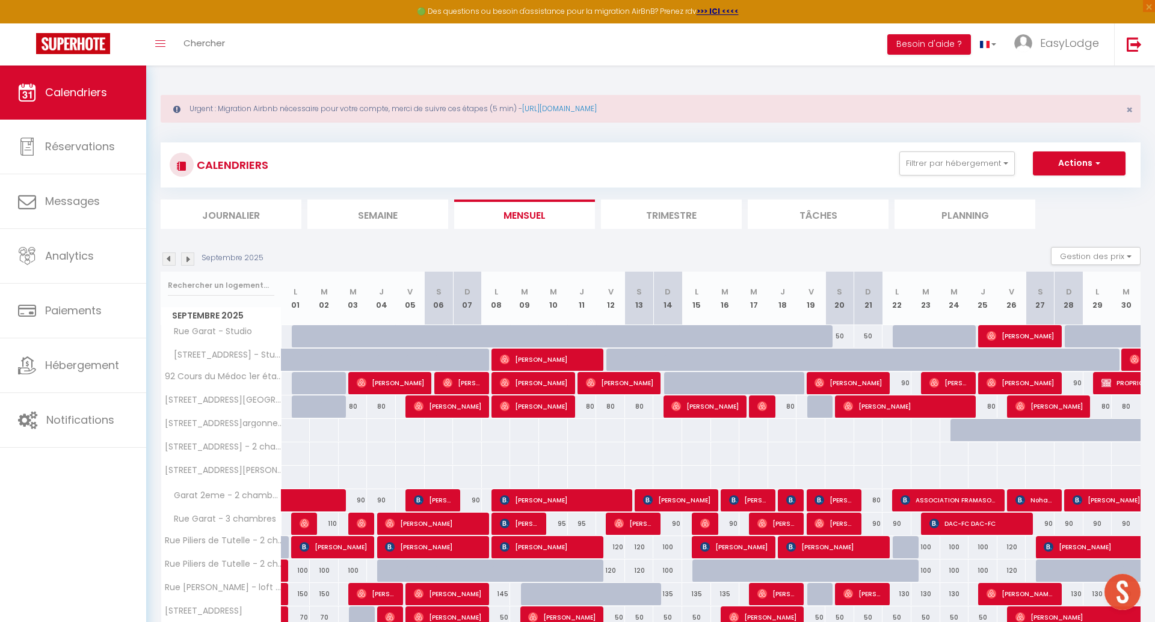
click at [170, 261] on img at bounding box center [168, 259] width 13 height 13
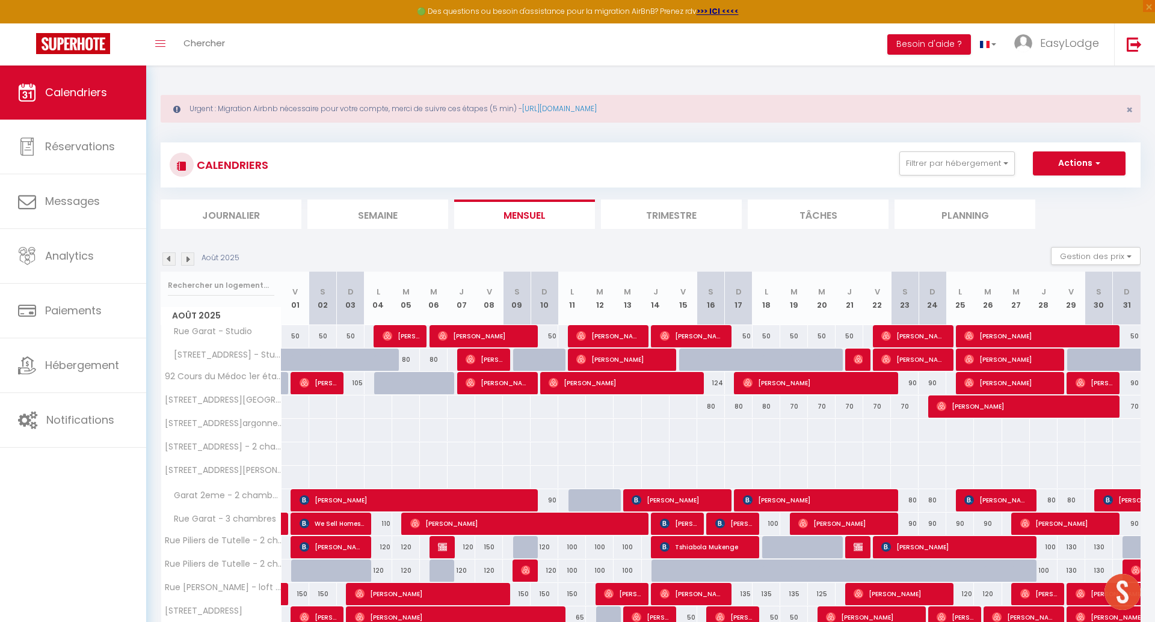
click at [170, 261] on img at bounding box center [168, 259] width 13 height 13
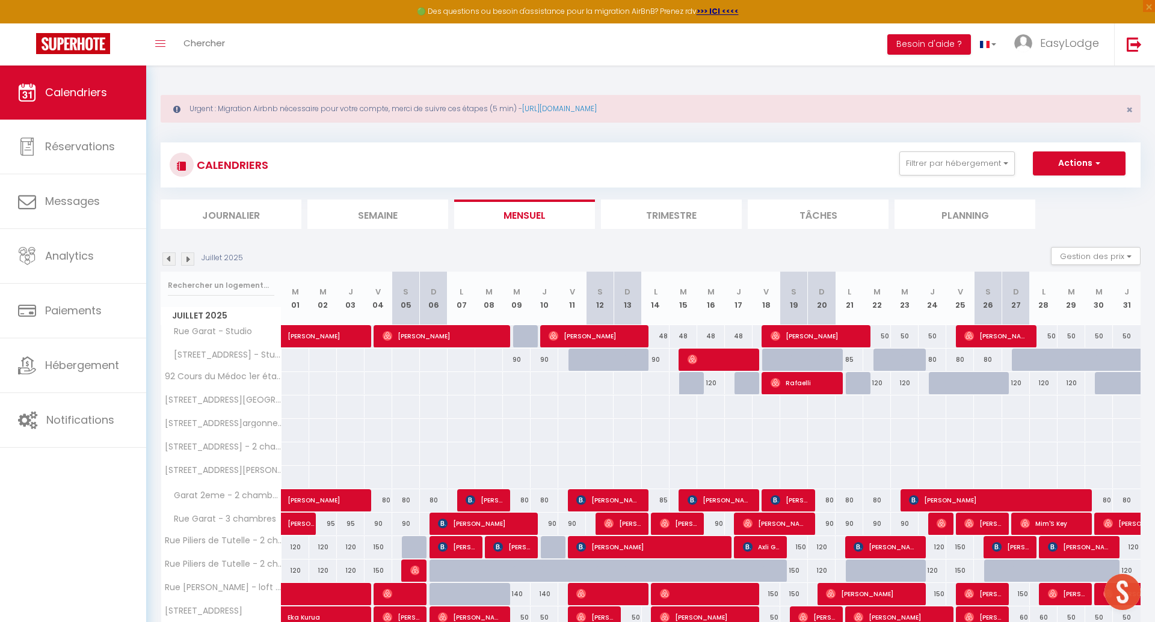
click at [170, 261] on img at bounding box center [168, 259] width 13 height 13
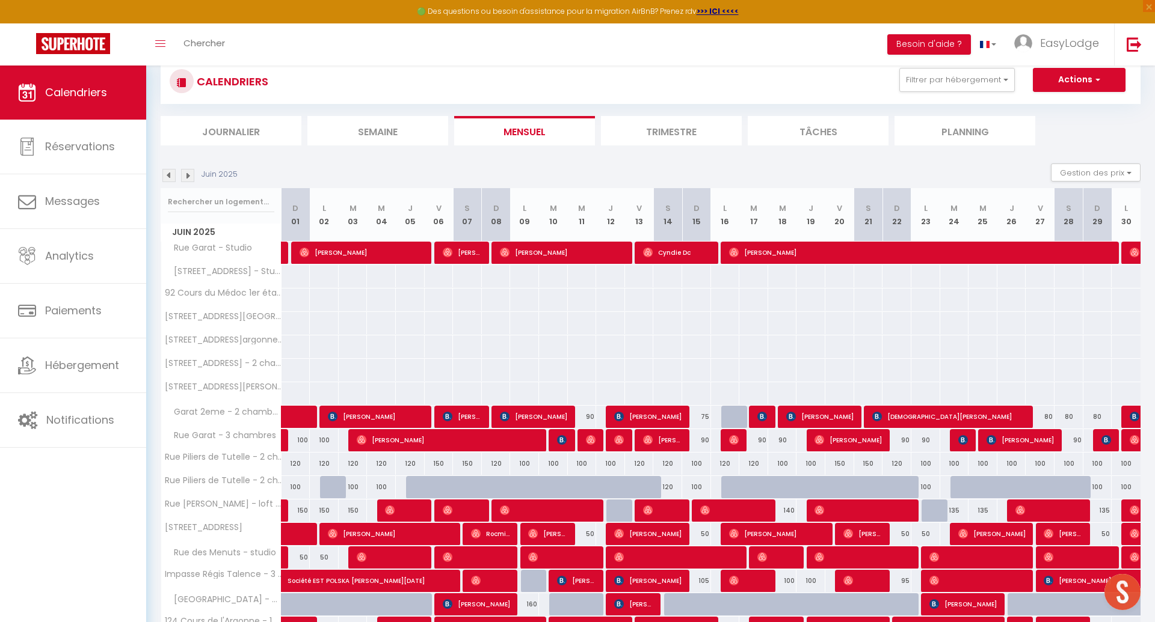
scroll to position [85, 0]
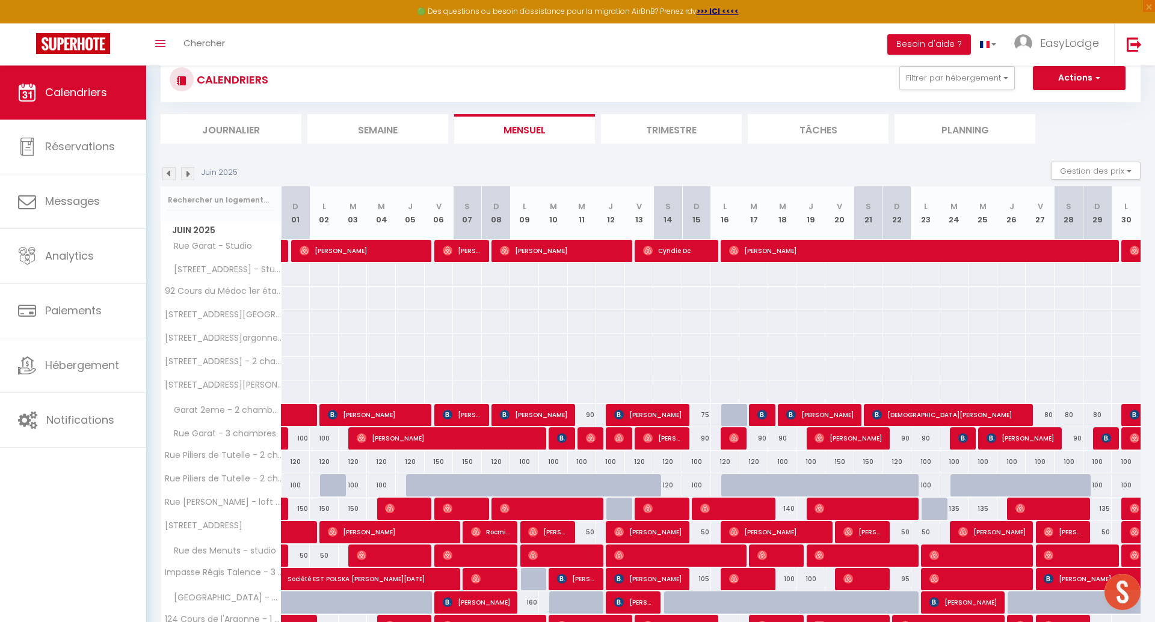
click at [193, 174] on img at bounding box center [187, 173] width 13 height 13
